Goal: Obtain resource: Obtain resource

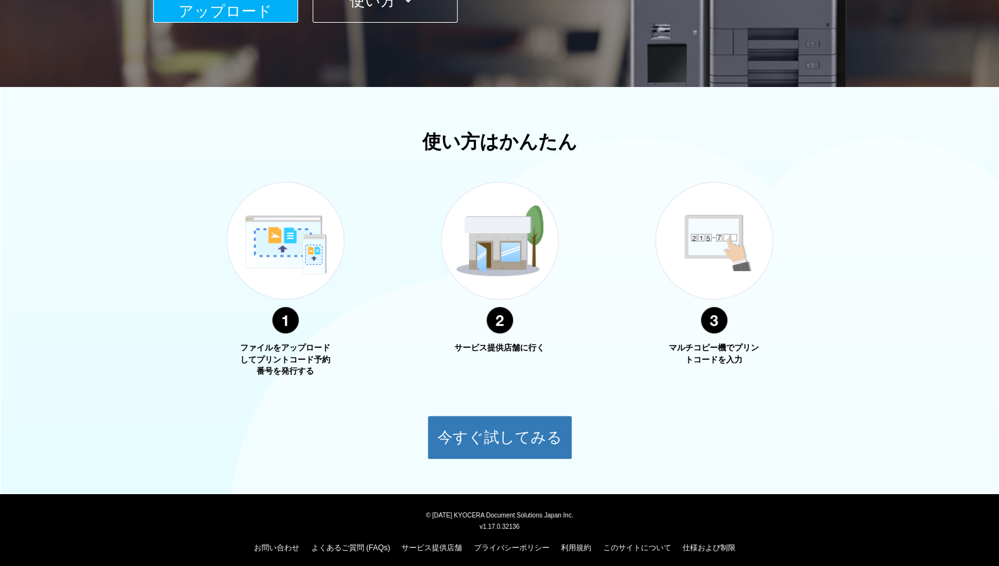
scroll to position [329, 0]
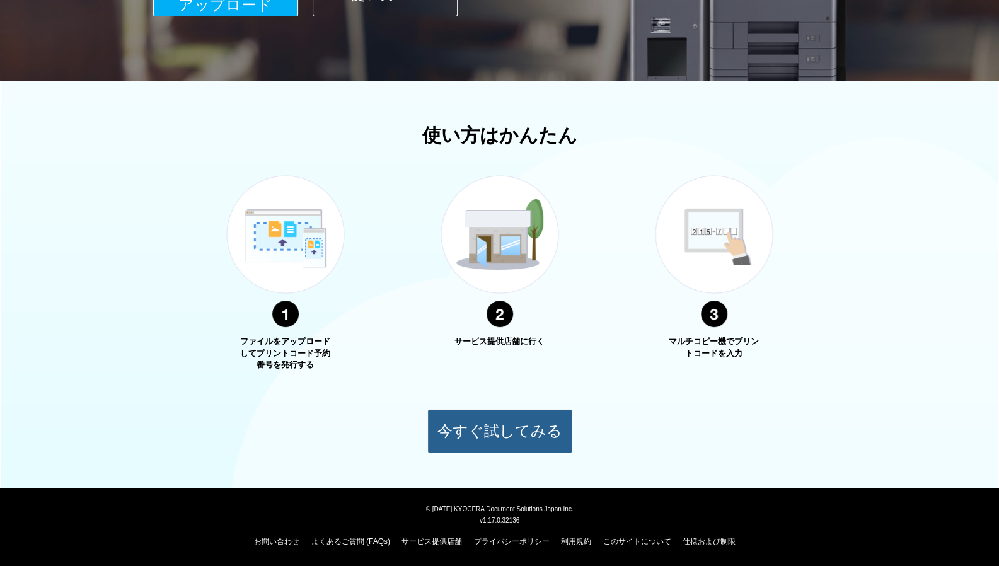
click at [548, 444] on button "今すぐ試してみる" at bounding box center [499, 431] width 145 height 44
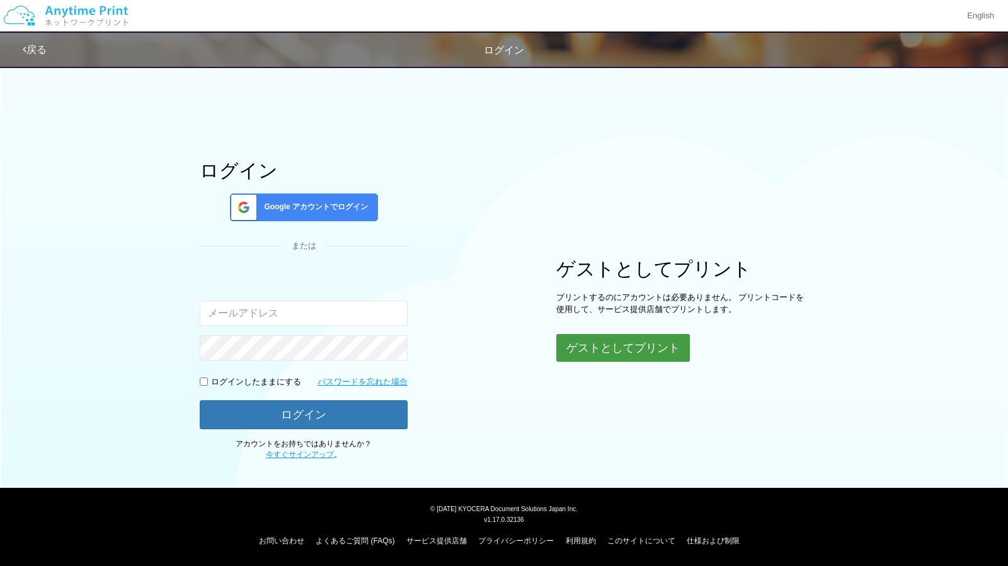
click at [657, 352] on button "ゲストとしてプリント" at bounding box center [624, 348] width 134 height 28
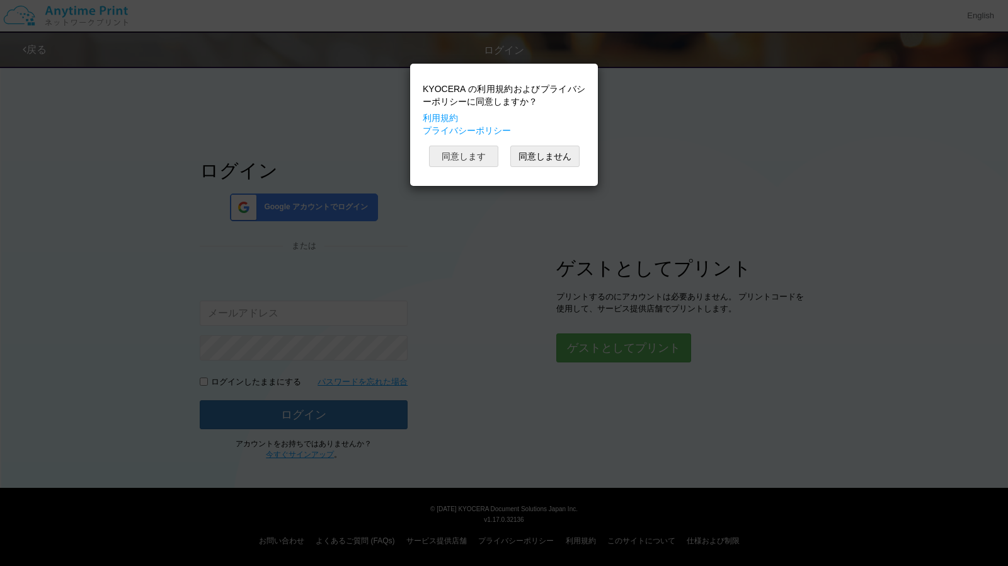
click at [478, 158] on button "同意します" at bounding box center [463, 156] width 69 height 21
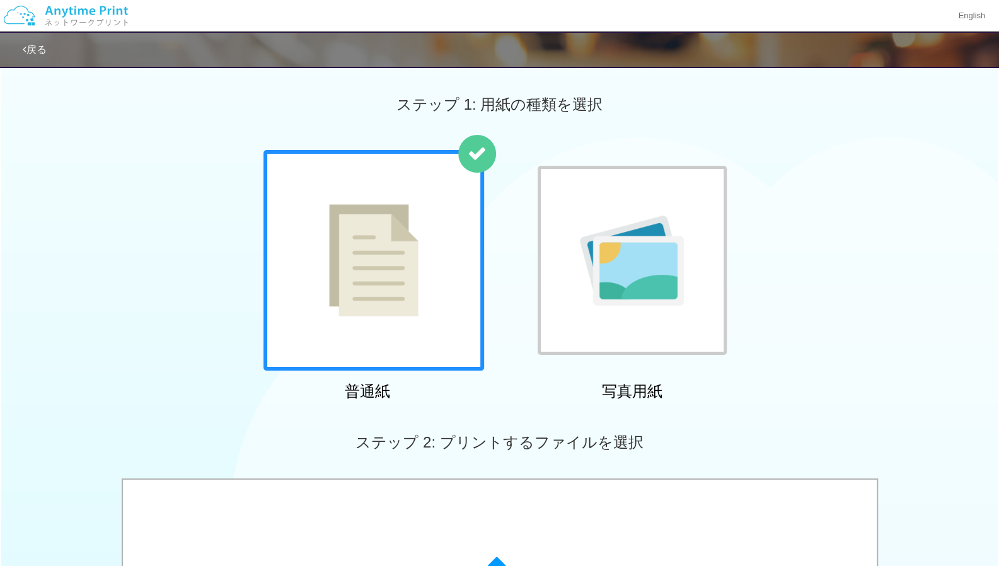
click at [396, 273] on img at bounding box center [373, 260] width 89 height 112
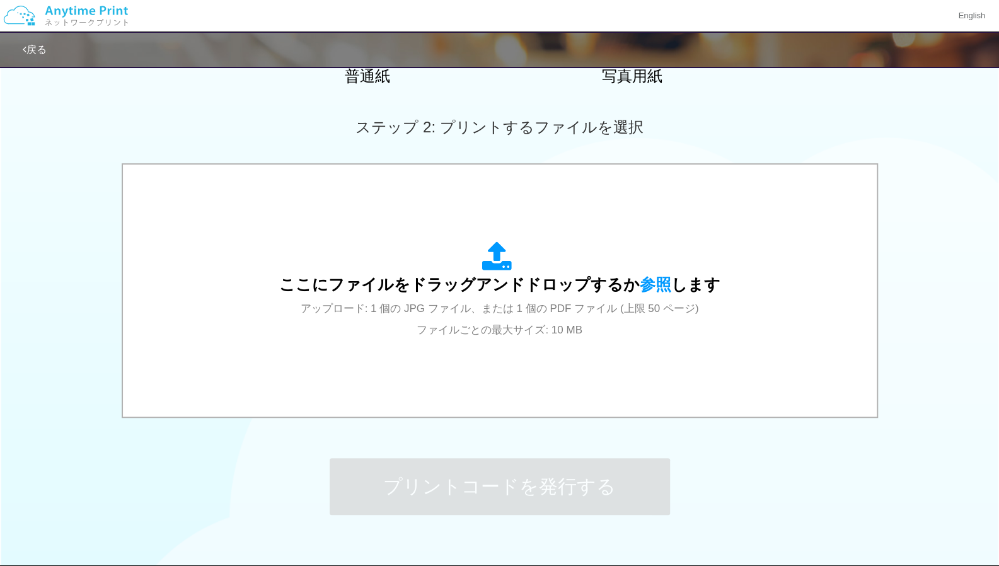
scroll to position [378, 0]
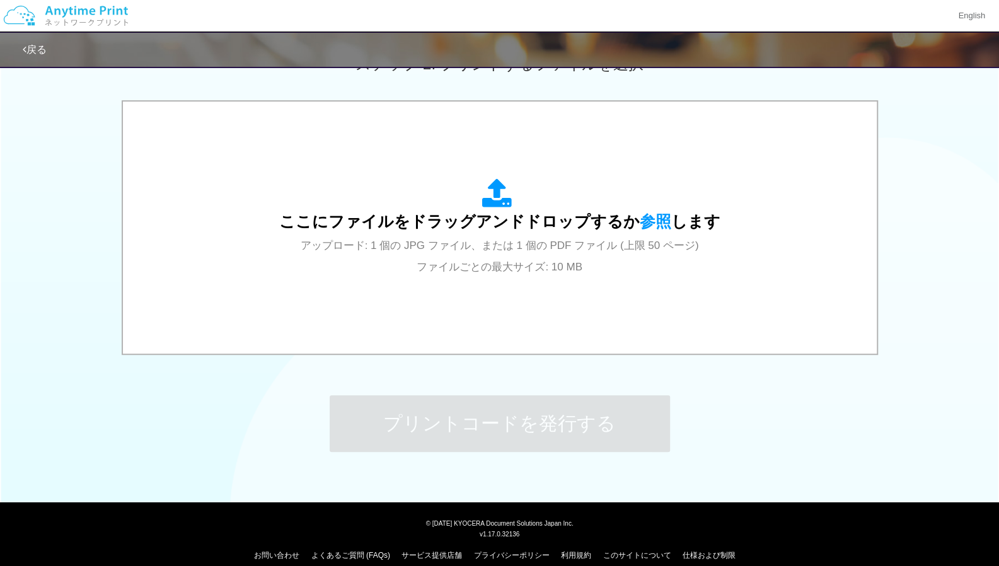
click at [628, 364] on div "プリントコードを発行する" at bounding box center [500, 423] width 378 height 132
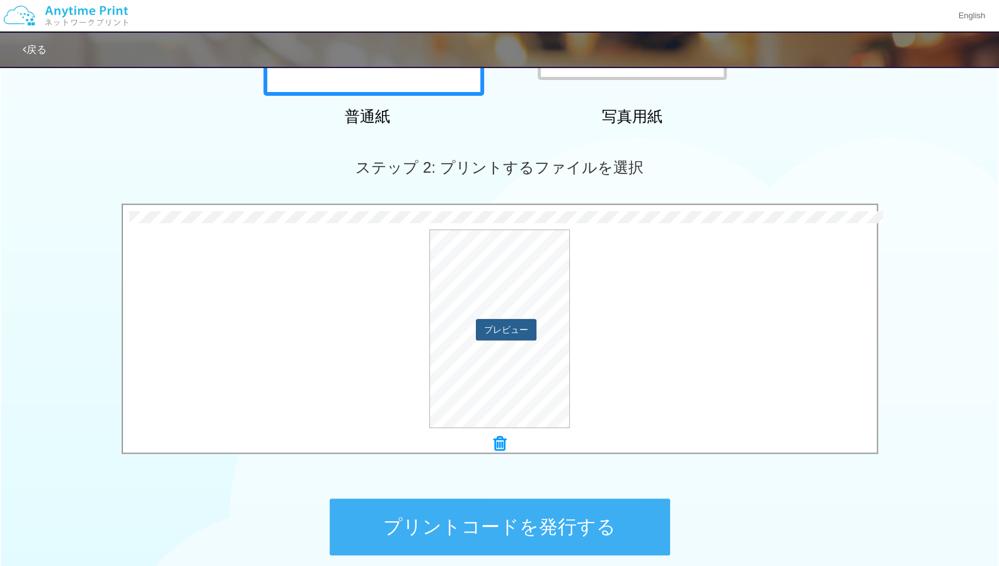
scroll to position [266, 0]
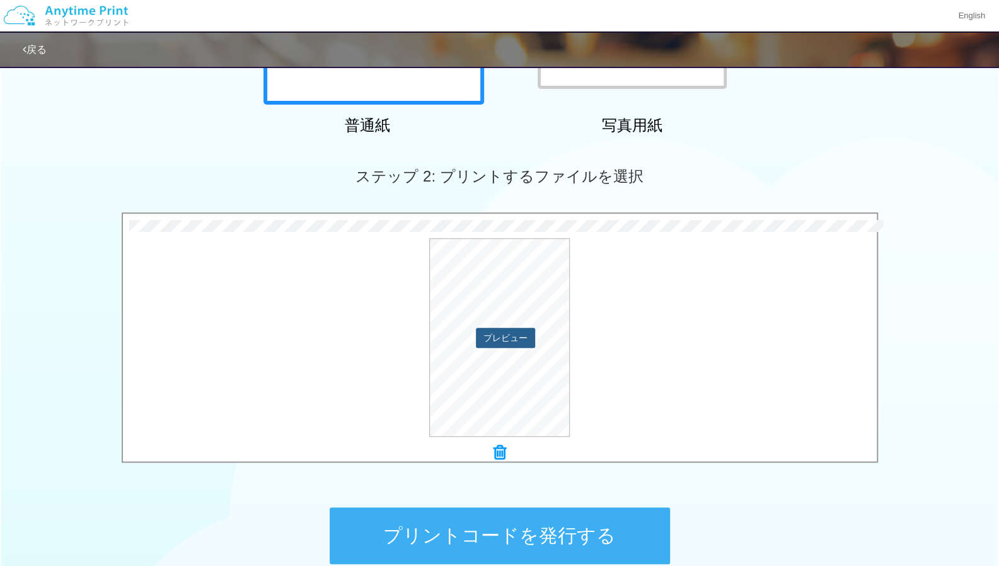
click at [516, 333] on button "プレビュー" at bounding box center [505, 338] width 59 height 20
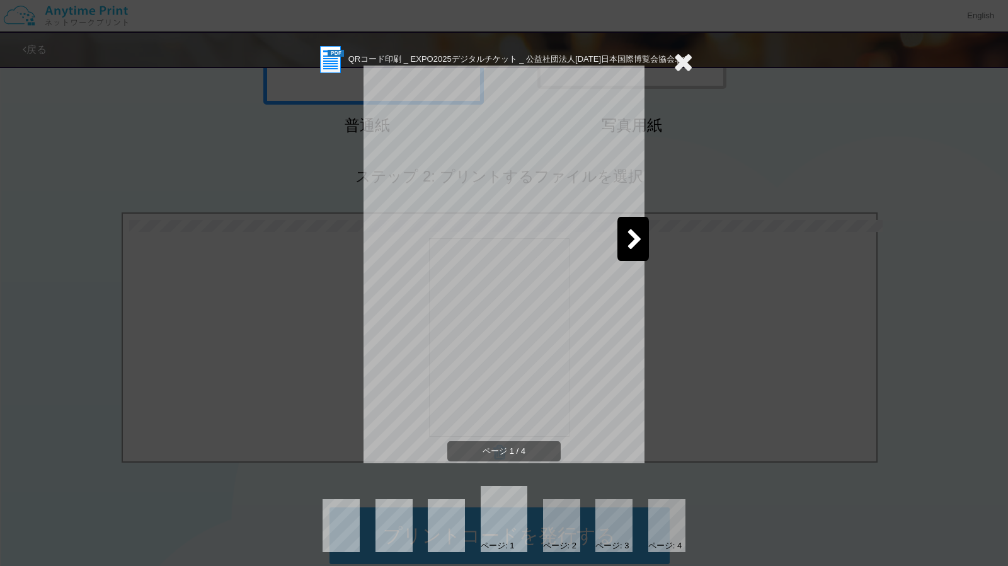
click at [633, 237] on icon at bounding box center [635, 240] width 16 height 22
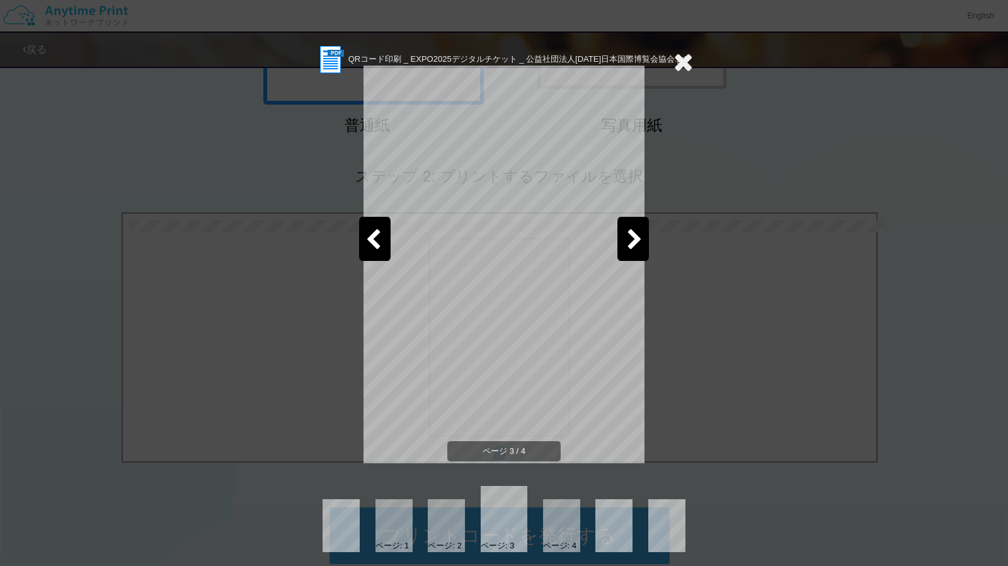
click at [633, 237] on icon at bounding box center [635, 240] width 16 height 22
click at [677, 57] on icon at bounding box center [684, 61] width 20 height 25
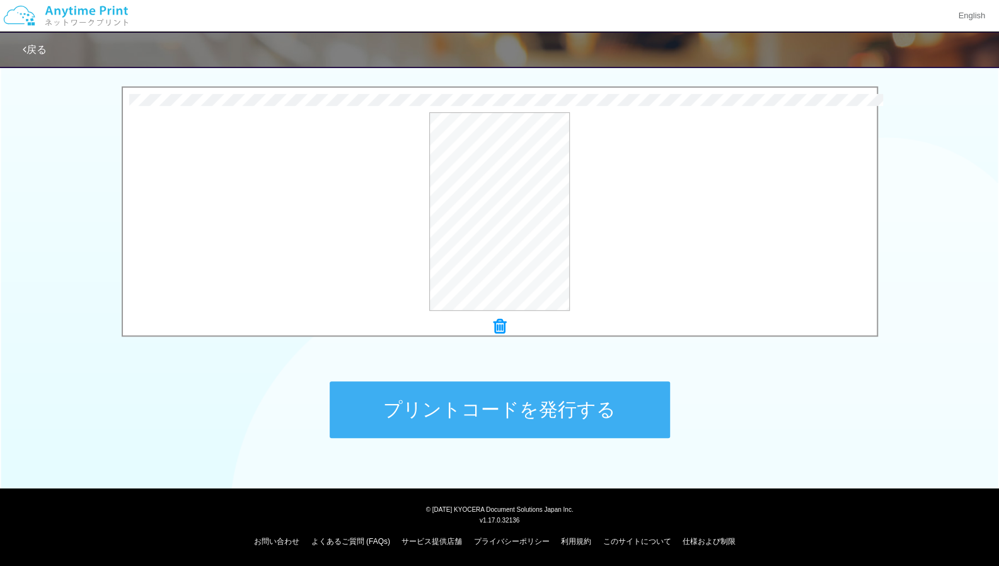
scroll to position [392, 0]
click at [529, 407] on button "プリントコードを発行する" at bounding box center [500, 409] width 340 height 57
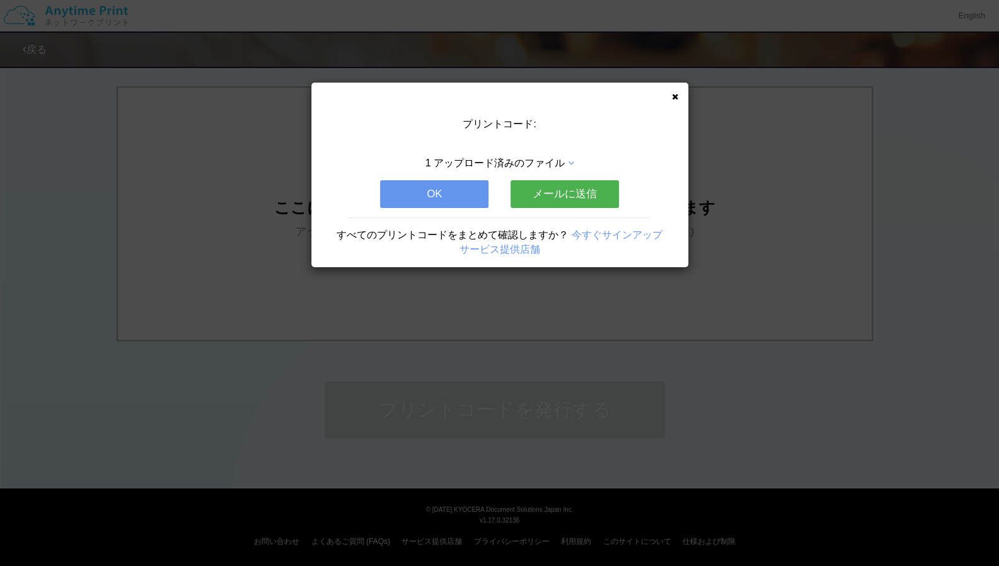
scroll to position [0, 0]
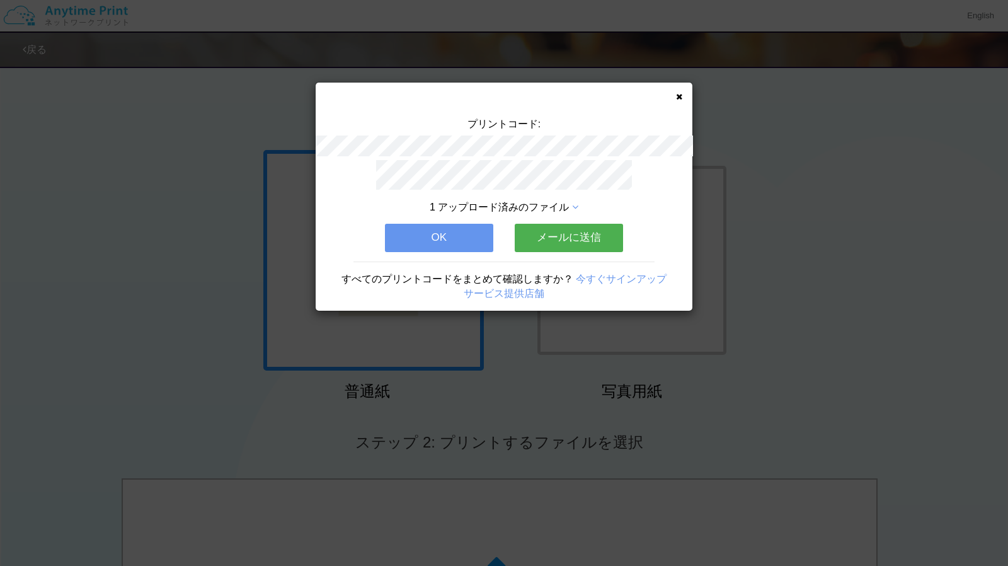
click at [561, 231] on button "メールに送信" at bounding box center [569, 238] width 108 height 28
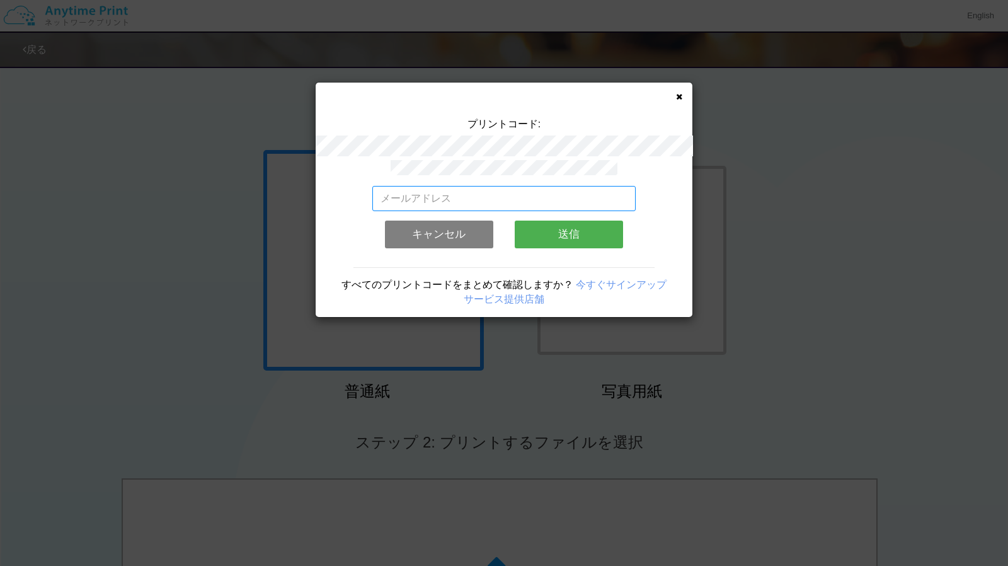
click at [506, 188] on input "email" at bounding box center [504, 198] width 264 height 25
type input "[EMAIL_ADDRESS][DOMAIN_NAME]"
click at [540, 235] on button "送信" at bounding box center [569, 235] width 108 height 28
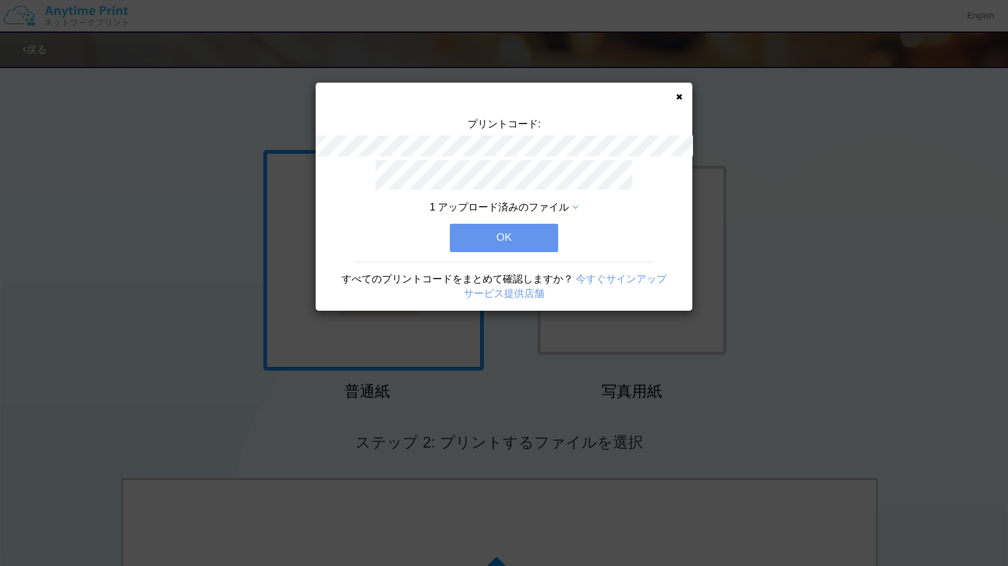
click at [678, 96] on icon at bounding box center [679, 97] width 6 height 8
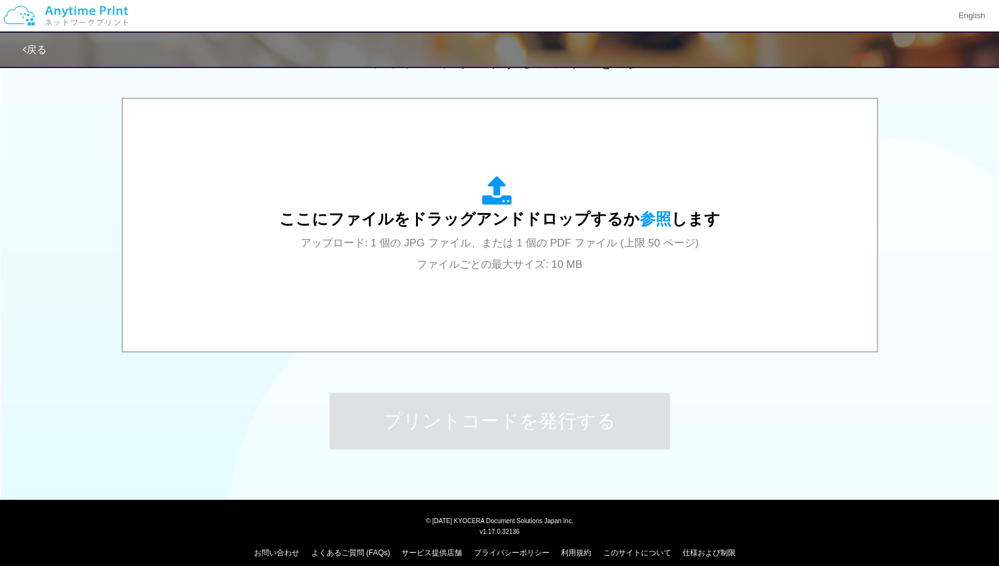
scroll to position [392, 0]
